Goal: Transaction & Acquisition: Obtain resource

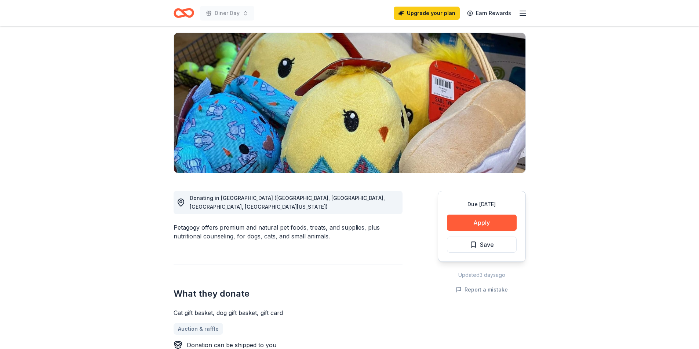
scroll to position [110, 0]
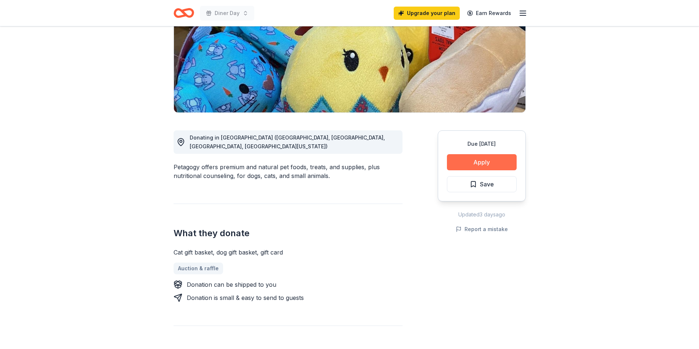
click at [476, 162] on button "Apply" at bounding box center [482, 162] width 70 height 16
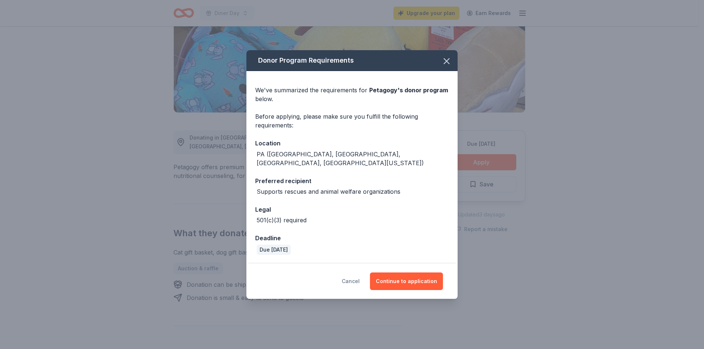
click at [348, 278] on button "Cancel" at bounding box center [351, 282] width 18 height 18
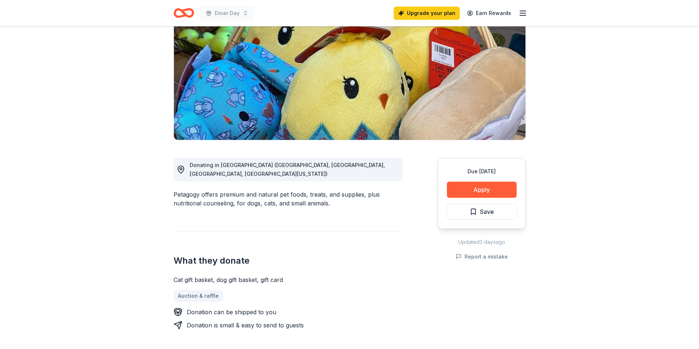
scroll to position [37, 0]
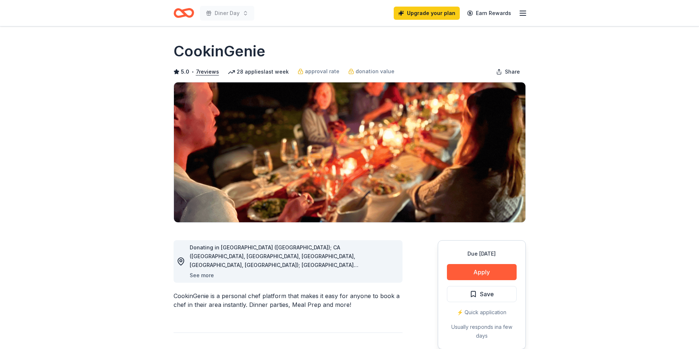
click at [208, 275] on button "See more" at bounding box center [202, 275] width 24 height 9
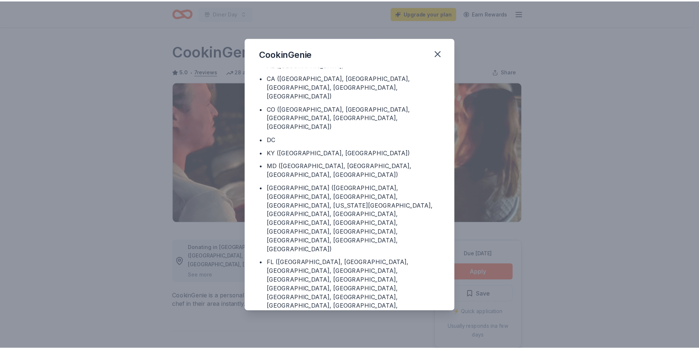
scroll to position [28, 0]
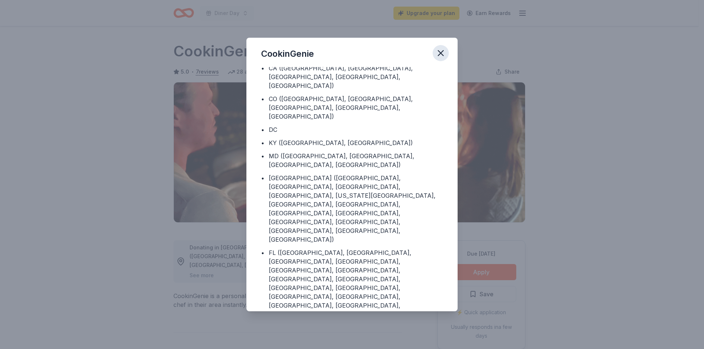
click at [445, 53] on icon "button" at bounding box center [441, 53] width 10 height 10
